Goal: Obtain resource: Obtain resource

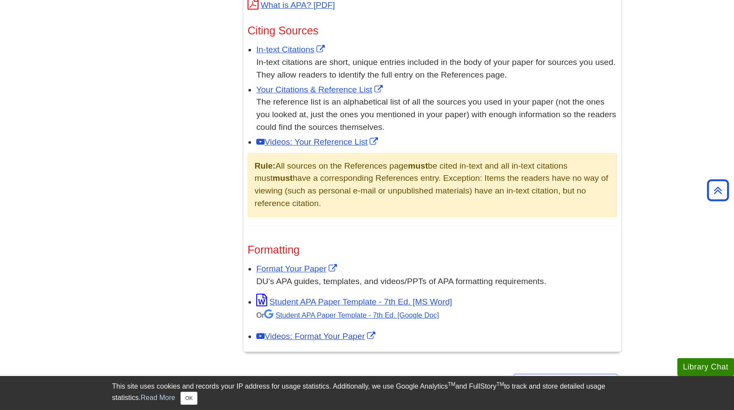
scroll to position [567, 0]
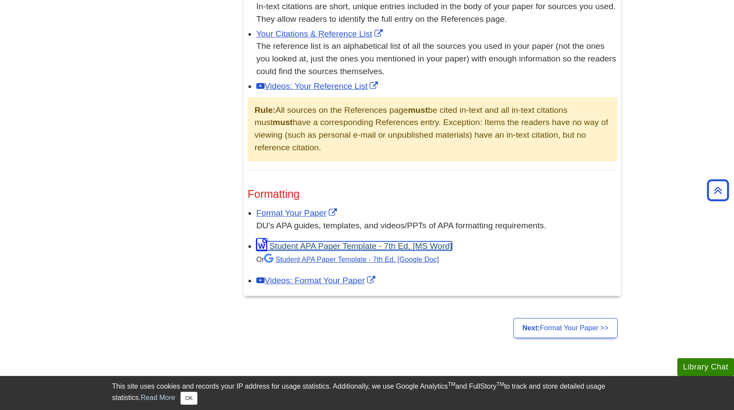
click at [299, 245] on link "Student APA Paper Template - 7th Ed. [MS Word]" at bounding box center [354, 245] width 196 height 9
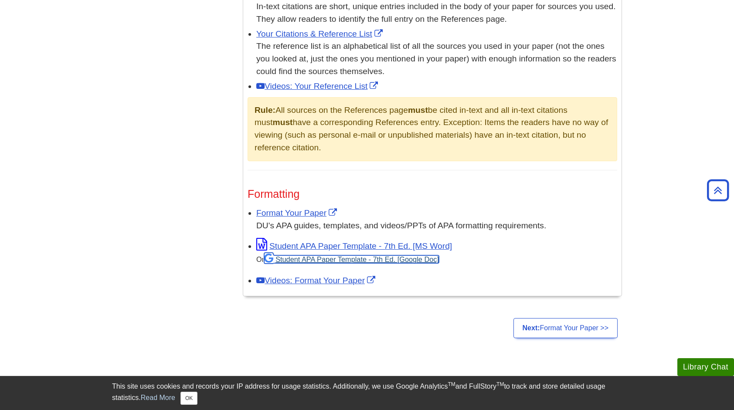
click at [322, 255] on link "Student APA Paper Template - 7th Ed. [Google Doc]" at bounding box center [351, 259] width 175 height 8
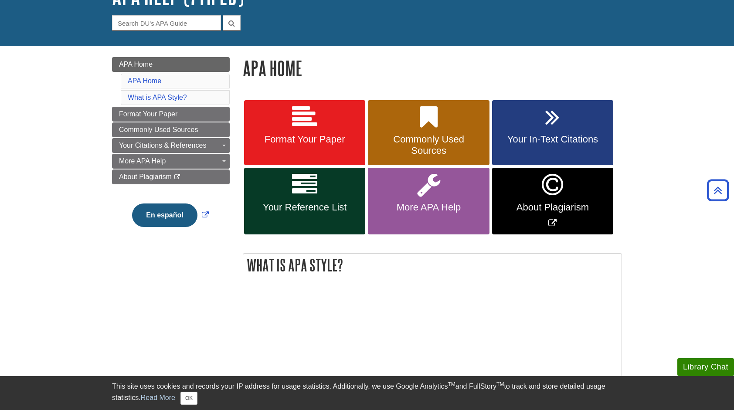
scroll to position [34, 0]
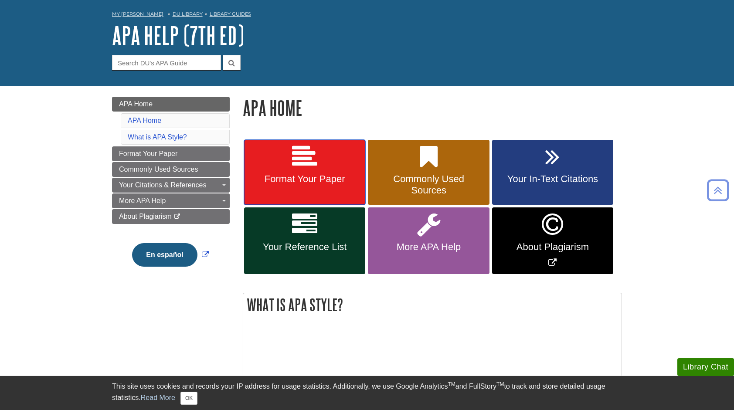
click at [279, 155] on link "Format Your Paper" at bounding box center [304, 172] width 121 height 65
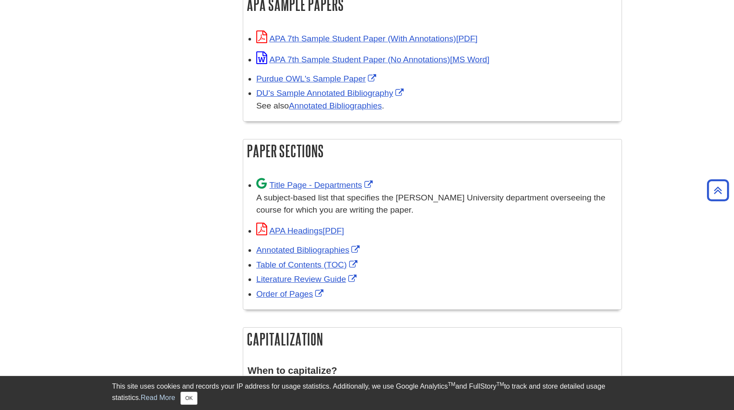
scroll to position [479, 0]
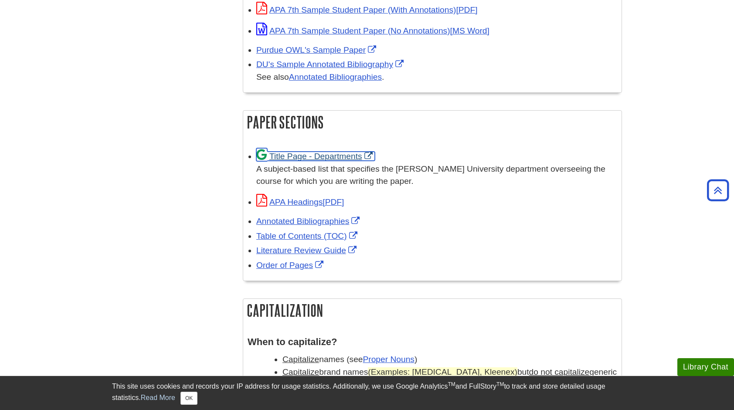
click at [334, 155] on link "Title Page - Departments" at bounding box center [315, 156] width 119 height 9
